Goal: Answer question/provide support: Answer question/provide support

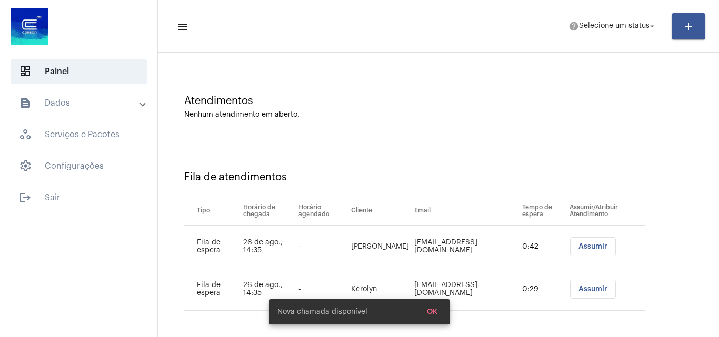
scroll to position [57, 0]
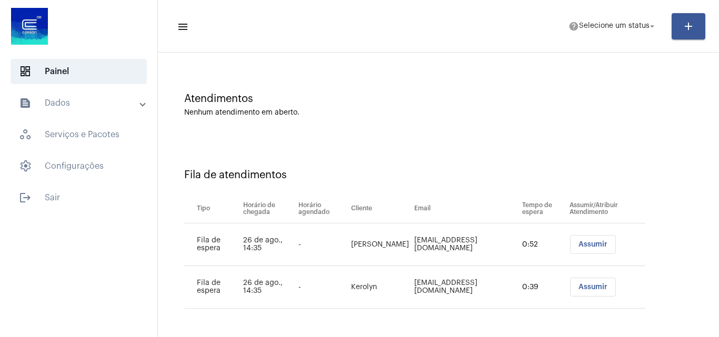
click at [578, 287] on span "Assumir" at bounding box center [592, 287] width 29 height 7
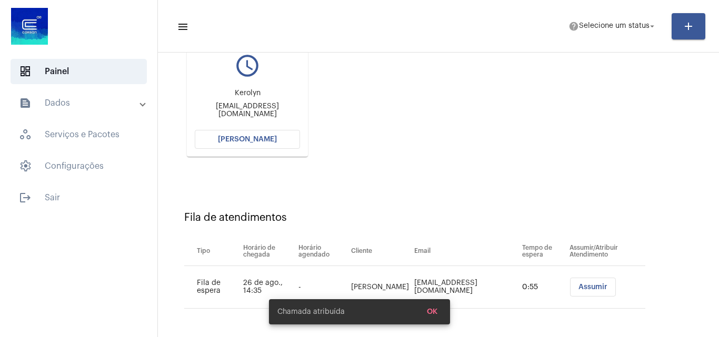
scroll to position [44, 0]
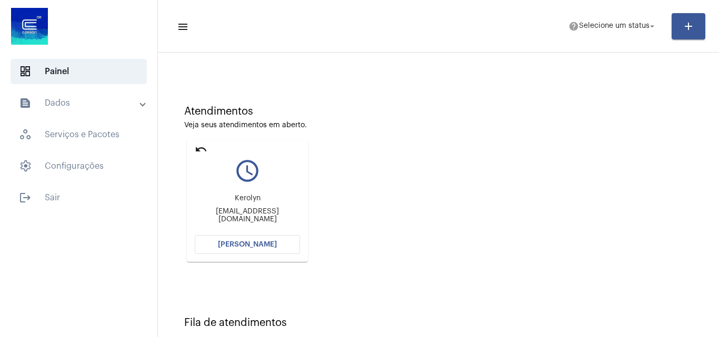
click at [251, 239] on button "Abrir Chamada" at bounding box center [247, 244] width 105 height 19
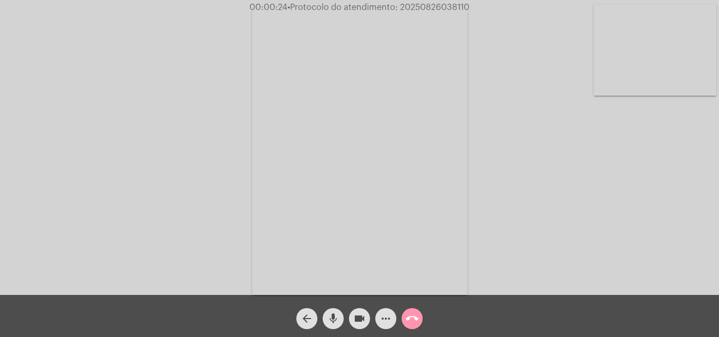
click at [385, 316] on mat-icon "more_horiz" at bounding box center [386, 319] width 13 height 13
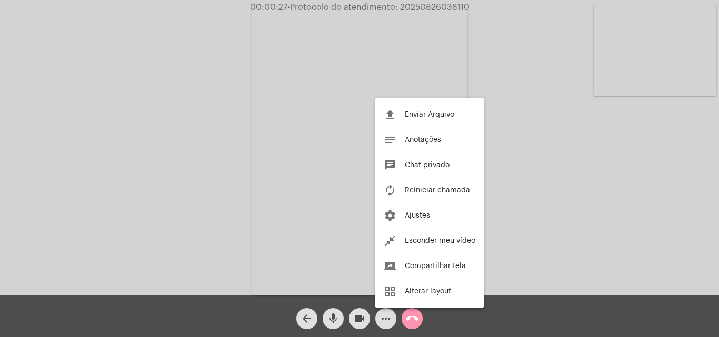
click at [157, 134] on div at bounding box center [359, 168] width 719 height 337
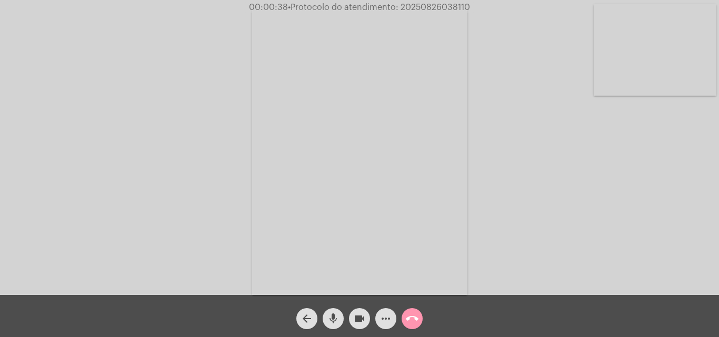
click at [335, 317] on mat-icon "mic" at bounding box center [333, 319] width 13 height 13
click at [334, 314] on mat-icon "mic_off" at bounding box center [333, 319] width 13 height 13
click at [327, 318] on mat-icon "mic" at bounding box center [333, 319] width 13 height 13
click at [330, 324] on mat-icon "mic_off" at bounding box center [333, 319] width 13 height 13
click at [384, 316] on mat-icon "more_horiz" at bounding box center [386, 319] width 13 height 13
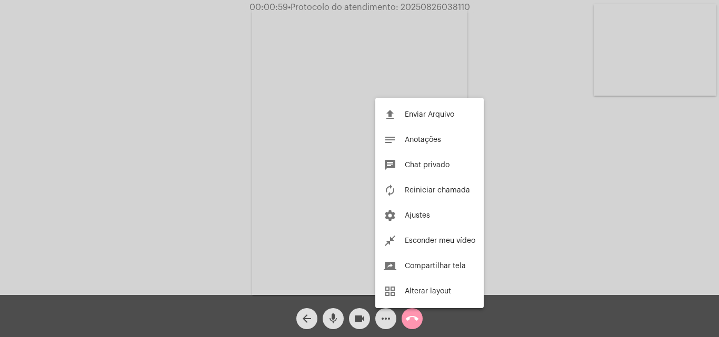
click at [184, 148] on div at bounding box center [359, 168] width 719 height 337
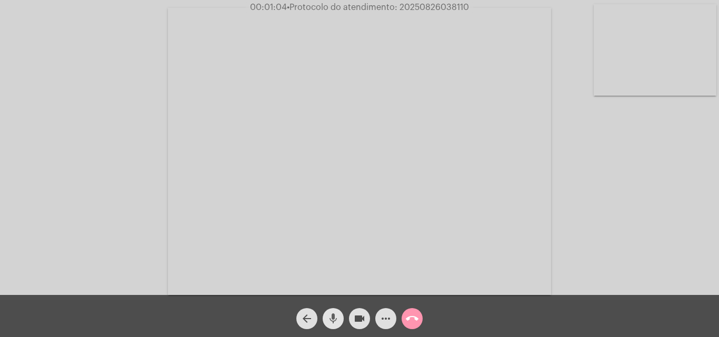
click at [337, 311] on span "mic" at bounding box center [333, 318] width 13 height 21
click at [336, 321] on mat-icon "mic_off" at bounding box center [333, 319] width 13 height 13
click at [334, 316] on mat-icon "mic" at bounding box center [333, 319] width 13 height 13
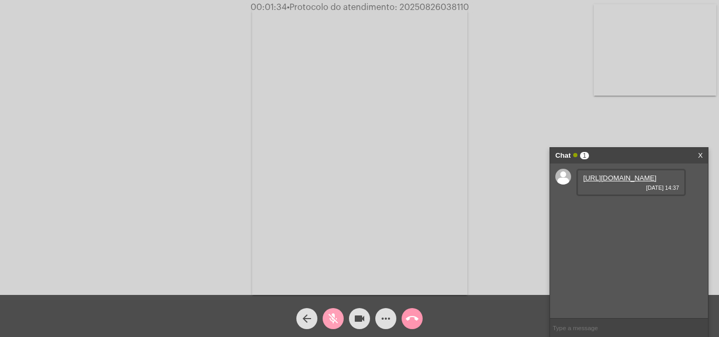
click at [333, 322] on mat-icon "mic_off" at bounding box center [333, 319] width 13 height 13
click at [632, 182] on link "https://neft-transfer-bucket.s3.amazonaws.com/temp-6f7c49ab-92c1-d91e-1e76-ad75…" at bounding box center [619, 178] width 73 height 8
click at [620, 117] on div "Acessando Câmera e Microfone..." at bounding box center [359, 150] width 717 height 295
click at [621, 212] on link "https://neft-transfer-bucket.s3.amazonaws.com/temp-fc12999c-1ebf-0d64-fe12-c1d9…" at bounding box center [619, 208] width 73 height 8
click at [31, 131] on div "Acessando Câmera e Microfone..." at bounding box center [359, 150] width 717 height 295
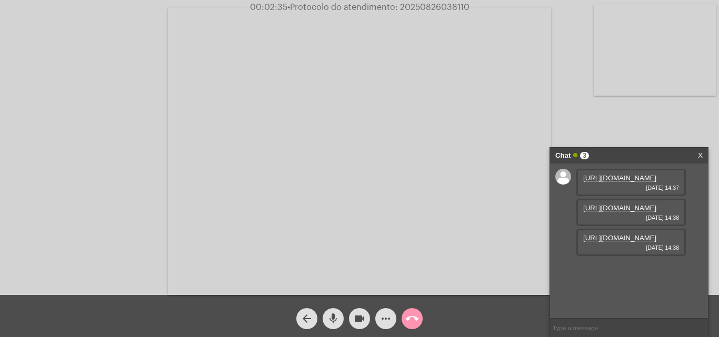
click at [609, 242] on link "https://neft-transfer-bucket.s3.amazonaws.com/temp-9a160945-04e8-d52d-44dd-0038…" at bounding box center [619, 238] width 73 height 8
drag, startPoint x: 53, startPoint y: 133, endPoint x: 666, endPoint y: 247, distance: 623.7
click at [53, 133] on div "Acessando Câmera e Microfone..." at bounding box center [359, 150] width 717 height 295
click at [619, 272] on link "https://neft-transfer-bucket.s3.amazonaws.com/temp-41111f7c-8652-6717-d850-b5e5…" at bounding box center [619, 268] width 73 height 8
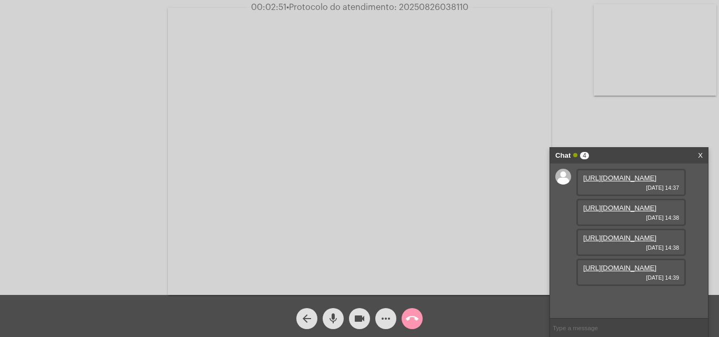
click at [72, 157] on div "Acessando Câmera e Microfone..." at bounding box center [359, 150] width 717 height 295
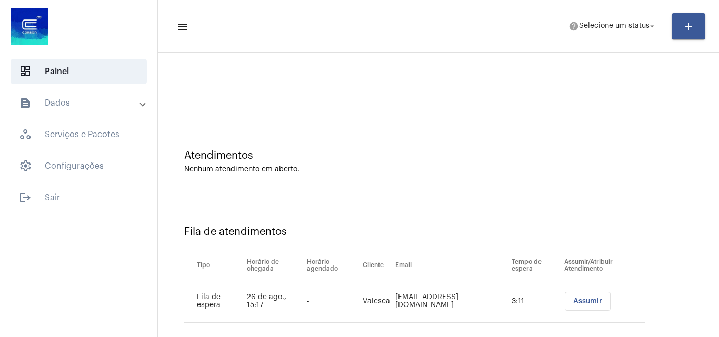
click at [578, 295] on button "Assumir" at bounding box center [588, 301] width 46 height 19
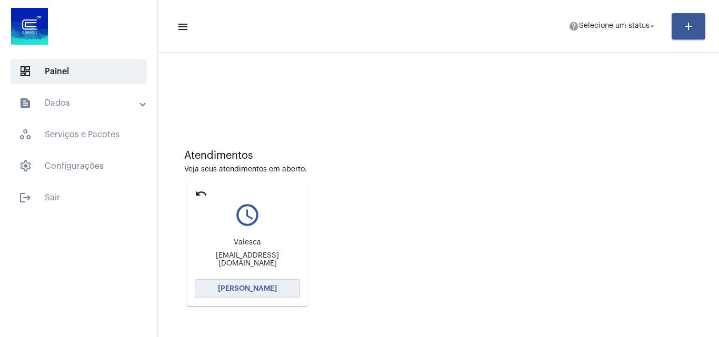
click at [269, 288] on span "Abrir Chamada" at bounding box center [247, 288] width 59 height 7
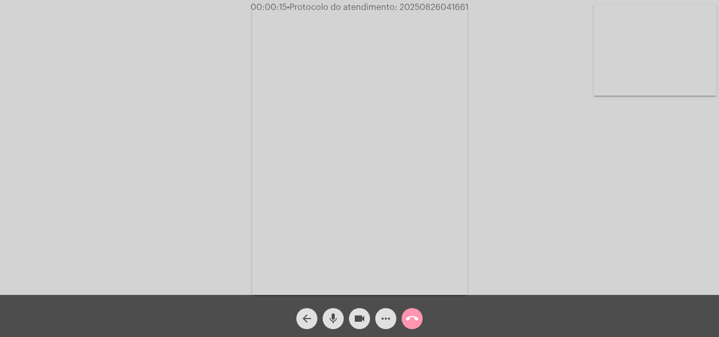
click at [337, 313] on mat-icon "mic" at bounding box center [333, 319] width 13 height 13
click at [611, 226] on div "Acessando Câmera e Microfone..." at bounding box center [359, 150] width 717 height 295
click at [338, 314] on mat-icon "mic_off" at bounding box center [333, 319] width 13 height 13
click at [331, 319] on mat-icon "mic_off" at bounding box center [333, 319] width 13 height 13
click at [337, 317] on mat-icon "mic_off" at bounding box center [333, 319] width 13 height 13
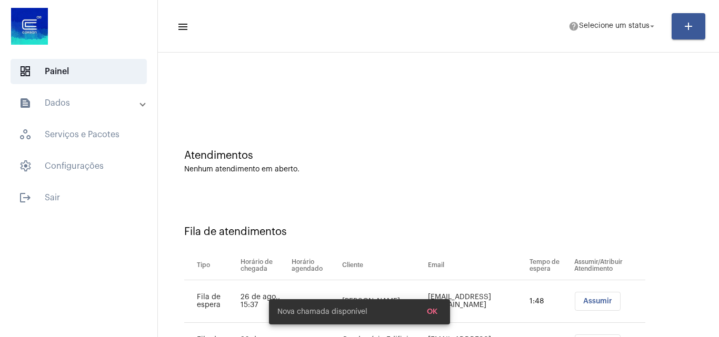
scroll to position [57, 0]
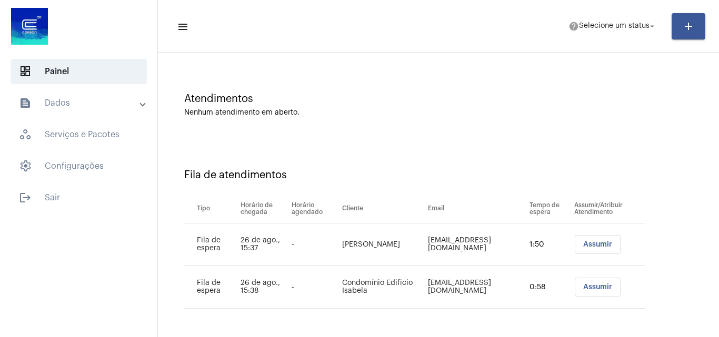
click at [595, 243] on span "Assumir" at bounding box center [597, 244] width 29 height 7
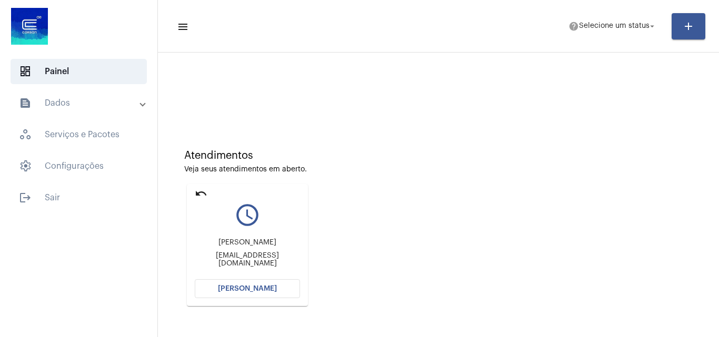
click at [261, 291] on span "Abrir Chamada" at bounding box center [247, 288] width 59 height 7
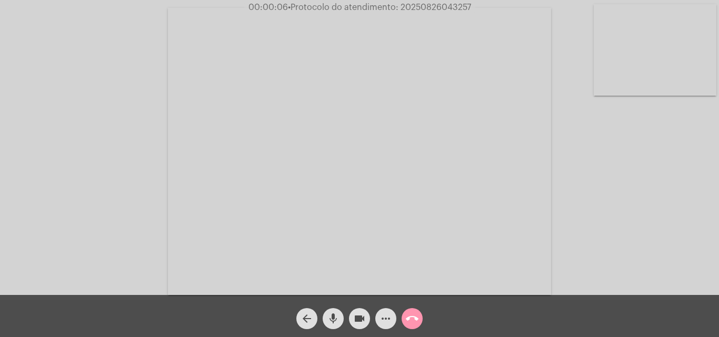
click at [334, 313] on mat-icon "mic" at bounding box center [333, 319] width 13 height 13
click at [329, 312] on span "mic_off" at bounding box center [333, 318] width 13 height 21
click at [335, 310] on span "mic" at bounding box center [333, 318] width 13 height 21
click at [330, 318] on mat-icon "mic_off" at bounding box center [333, 319] width 13 height 13
click at [335, 322] on mat-icon "mic" at bounding box center [333, 319] width 13 height 13
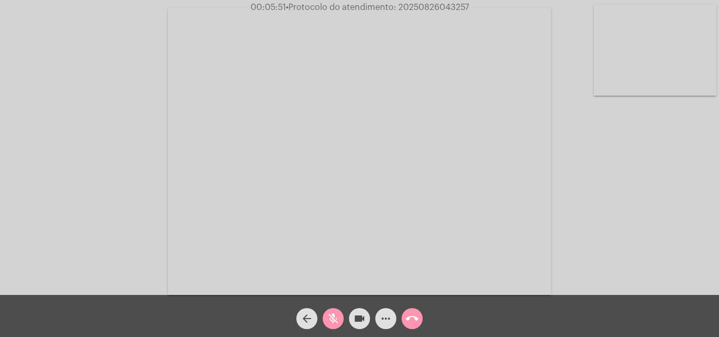
click at [333, 323] on mat-icon "mic_off" at bounding box center [333, 319] width 13 height 13
click at [330, 316] on mat-icon "mic" at bounding box center [333, 319] width 13 height 13
click at [331, 321] on mat-icon "mic_off" at bounding box center [333, 319] width 13 height 13
click at [333, 315] on mat-icon "mic" at bounding box center [333, 319] width 13 height 13
click at [334, 317] on mat-icon "mic_off" at bounding box center [333, 319] width 13 height 13
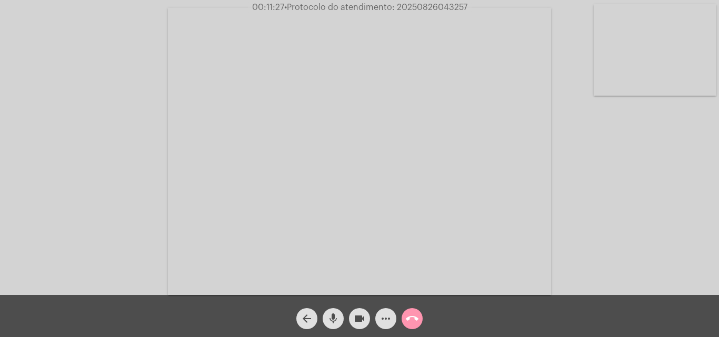
click at [422, 4] on span "• Protocolo do atendimento: 20250826043257" at bounding box center [375, 7] width 183 height 8
click at [382, 314] on mat-icon "more_horiz" at bounding box center [386, 319] width 13 height 13
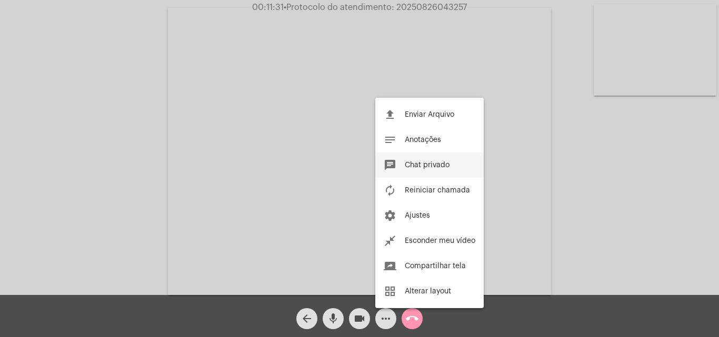
click at [427, 167] on span "Chat privado" at bounding box center [427, 165] width 45 height 7
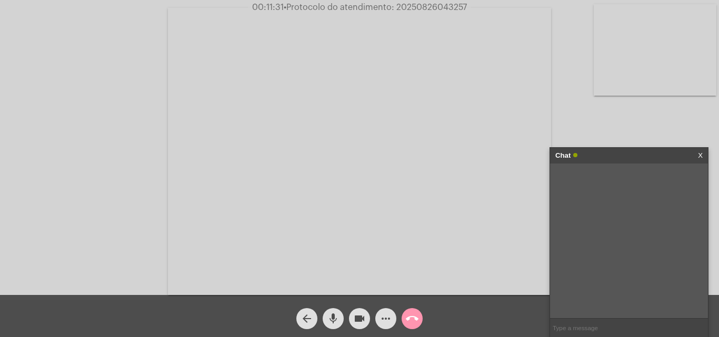
click at [596, 325] on input "text" at bounding box center [629, 328] width 158 height 18
paste input "20250826043257"
type input "20250826043257"
click at [413, 317] on mat-icon "call_end" at bounding box center [412, 319] width 13 height 13
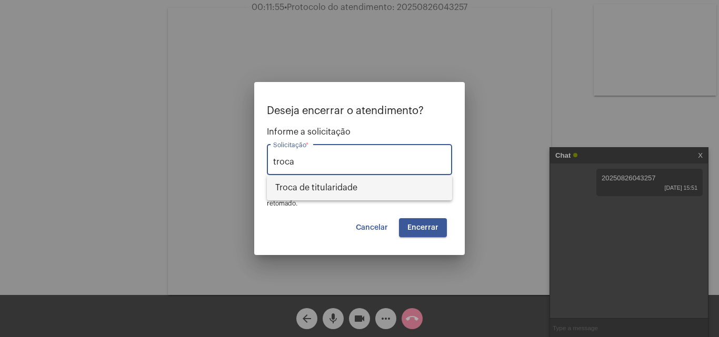
click at [316, 195] on span "Troca de titularidade" at bounding box center [359, 187] width 168 height 25
type input "Troca de titularidade"
click at [436, 222] on button "Encerrar" at bounding box center [423, 227] width 48 height 19
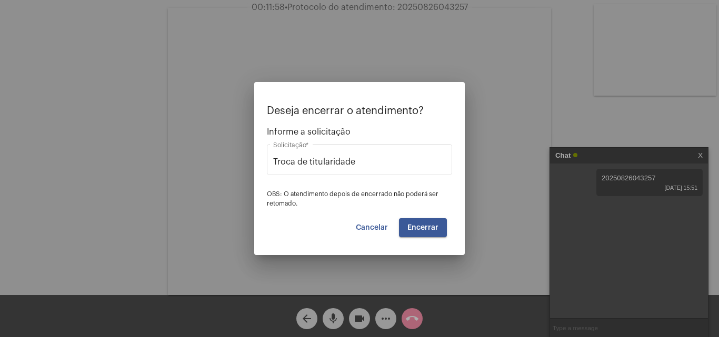
click at [424, 225] on span "Encerrar" at bounding box center [422, 227] width 31 height 7
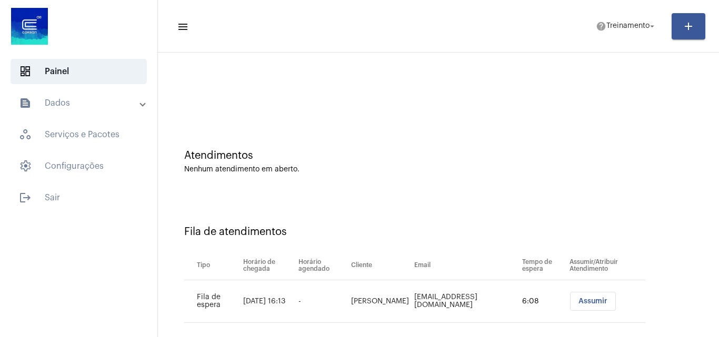
click at [586, 304] on span "Assumir" at bounding box center [592, 301] width 29 height 7
